Goal: Information Seeking & Learning: Find specific page/section

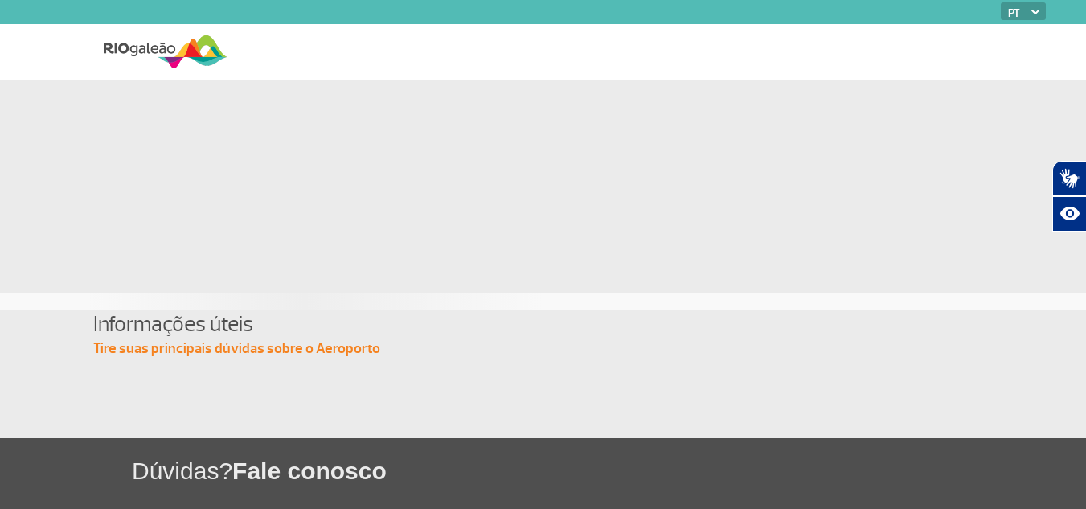
click at [191, 52] on img at bounding box center [166, 51] width 124 height 39
click at [190, 46] on img at bounding box center [166, 51] width 124 height 39
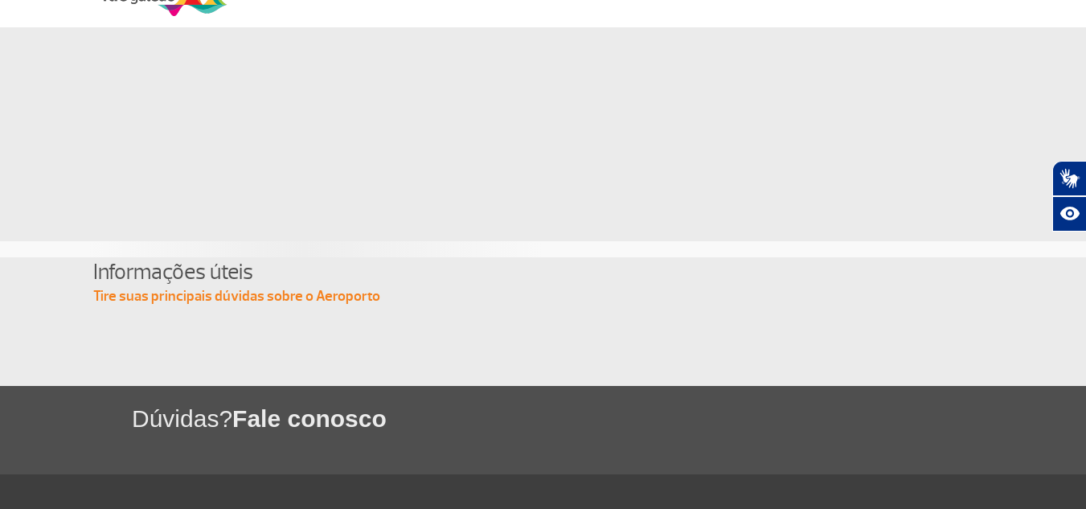
click at [310, 303] on p "Tire suas principais dúvidas sobre o Aeroporto" at bounding box center [543, 296] width 901 height 19
